Goal: Information Seeking & Learning: Learn about a topic

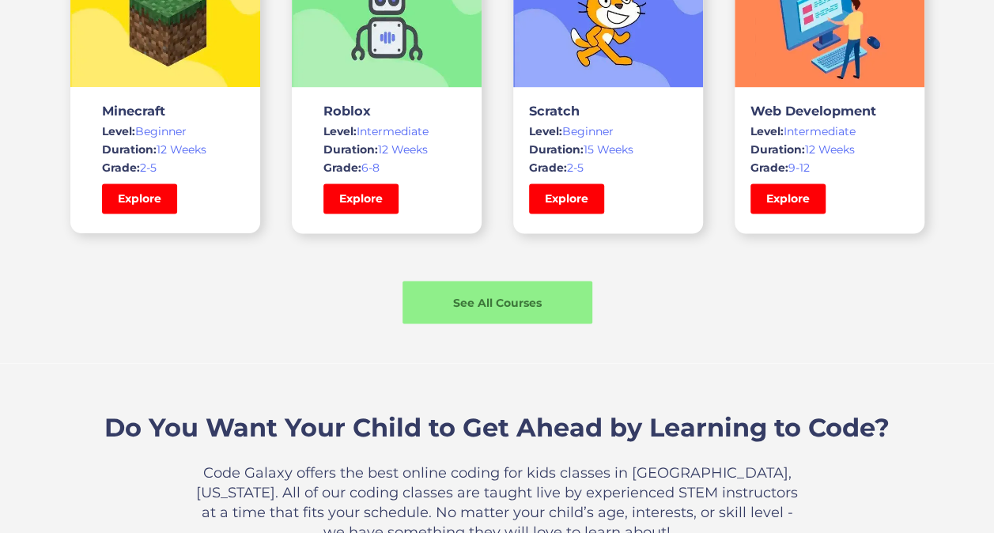
scroll to position [1256, 0]
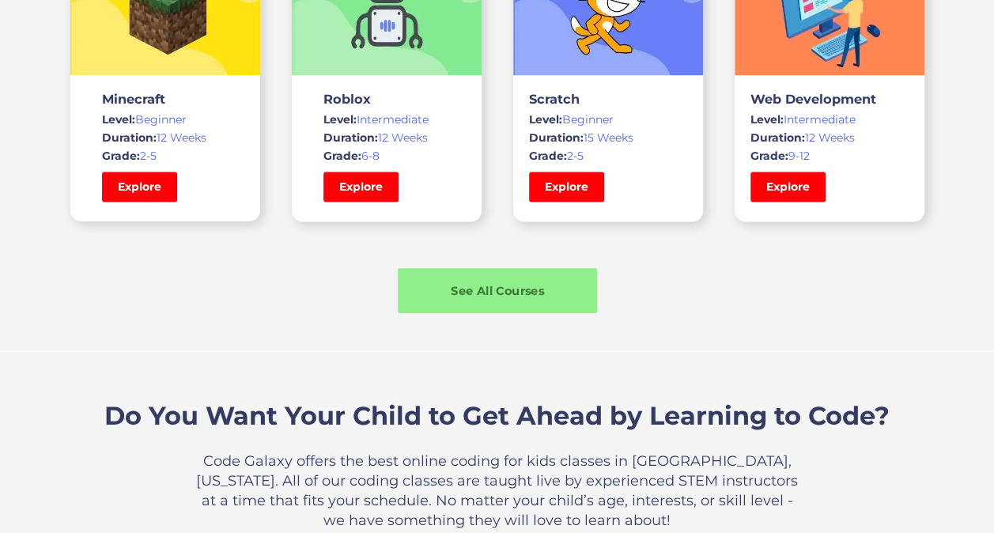
click at [541, 268] on div "See All Courses" at bounding box center [497, 290] width 199 height 45
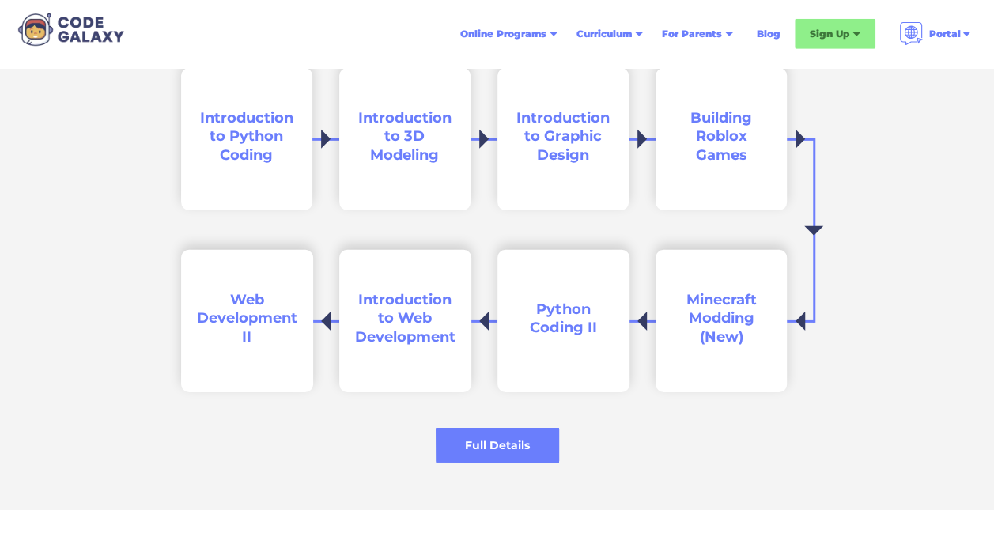
scroll to position [2343, 0]
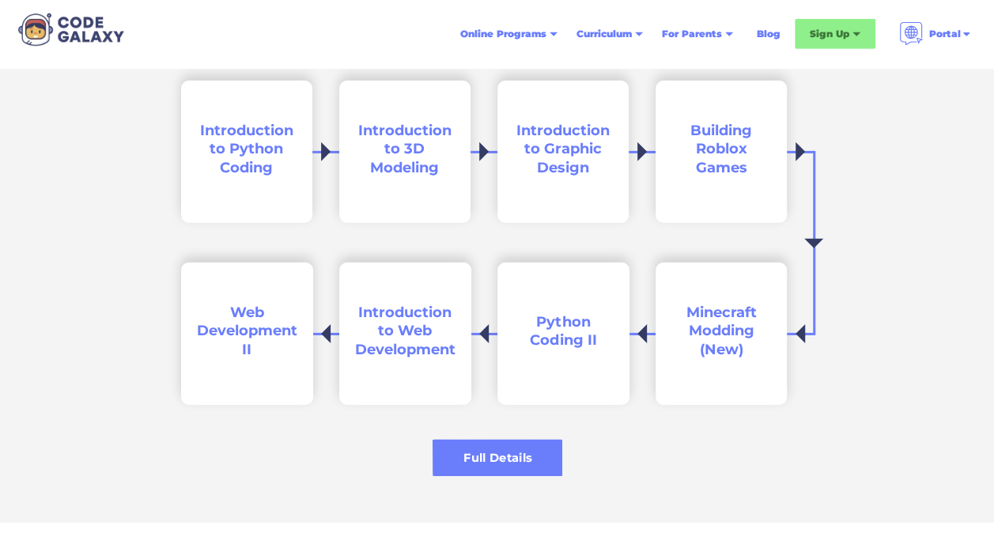
click at [486, 453] on div "Full Details" at bounding box center [497, 458] width 130 height 17
